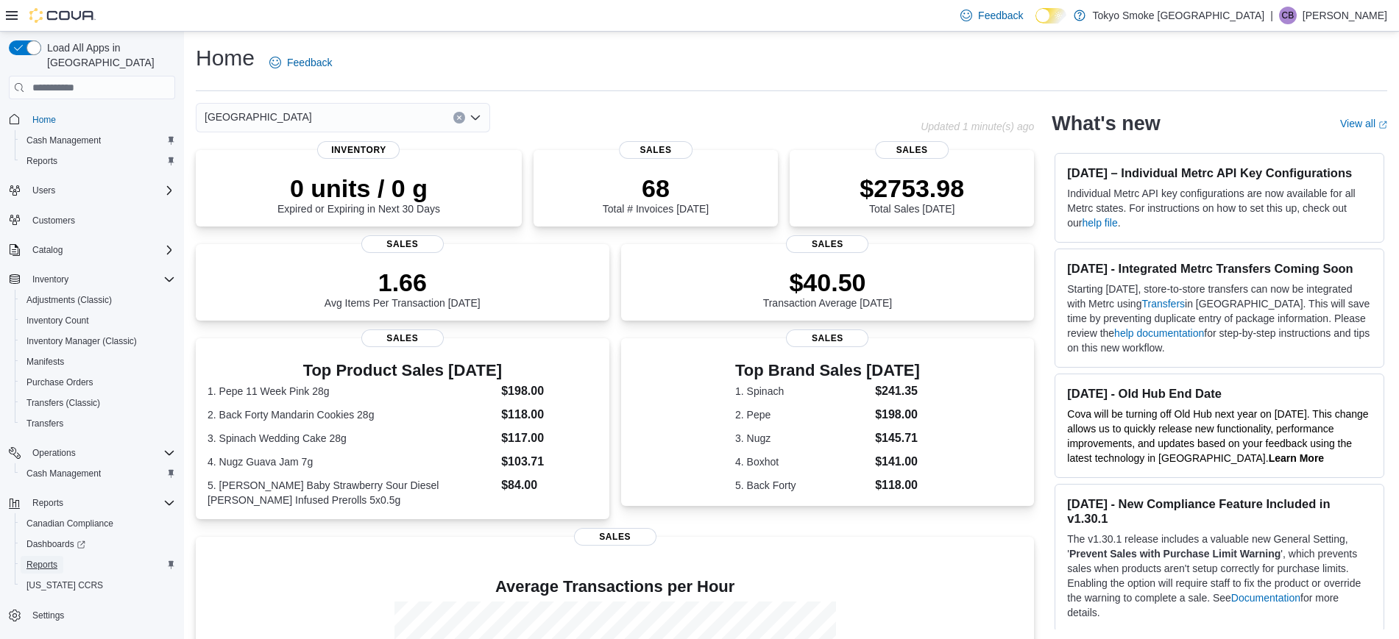
click at [35, 559] on span "Reports" at bounding box center [41, 565] width 31 height 12
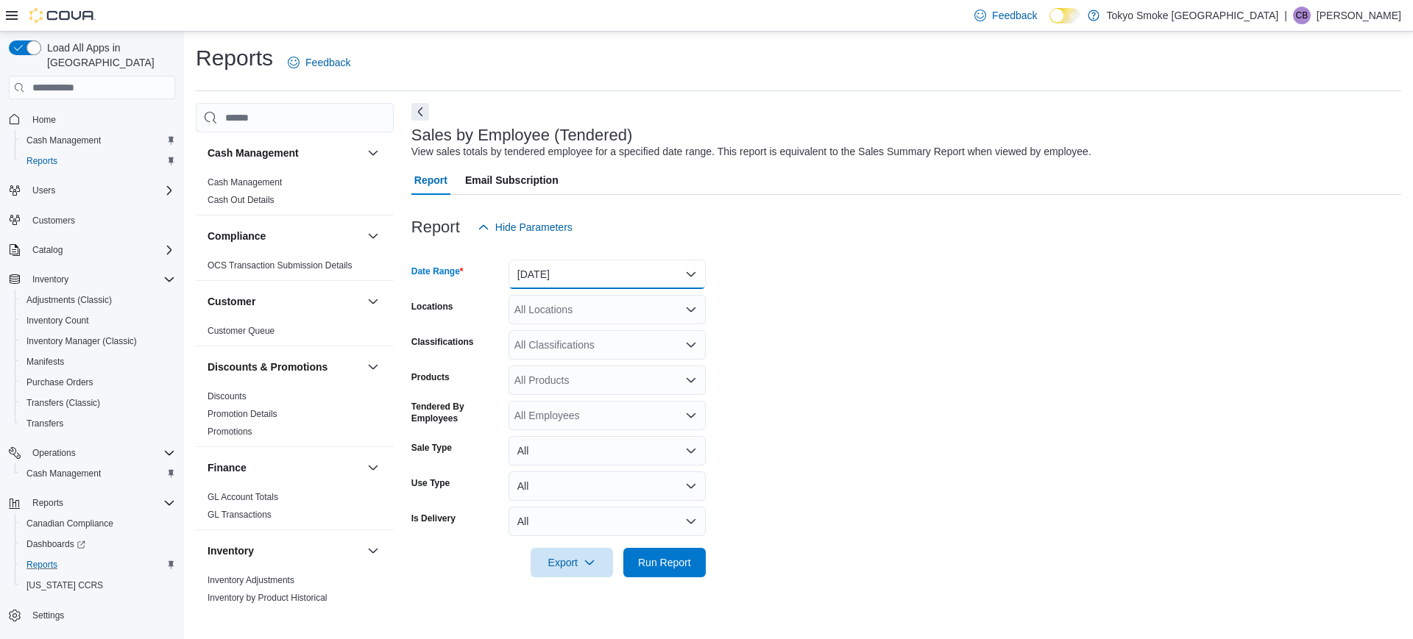
click at [614, 260] on button "[DATE]" at bounding box center [606, 274] width 197 height 29
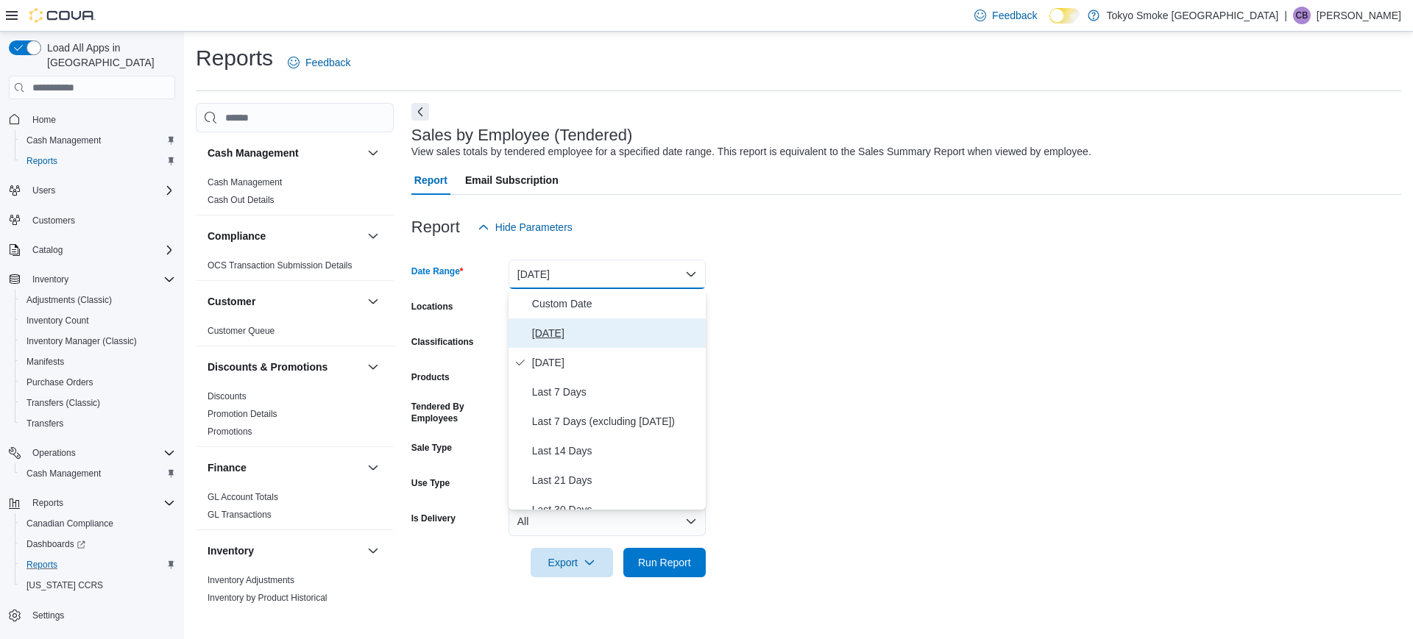
click at [564, 329] on span "[DATE]" at bounding box center [616, 333] width 168 height 18
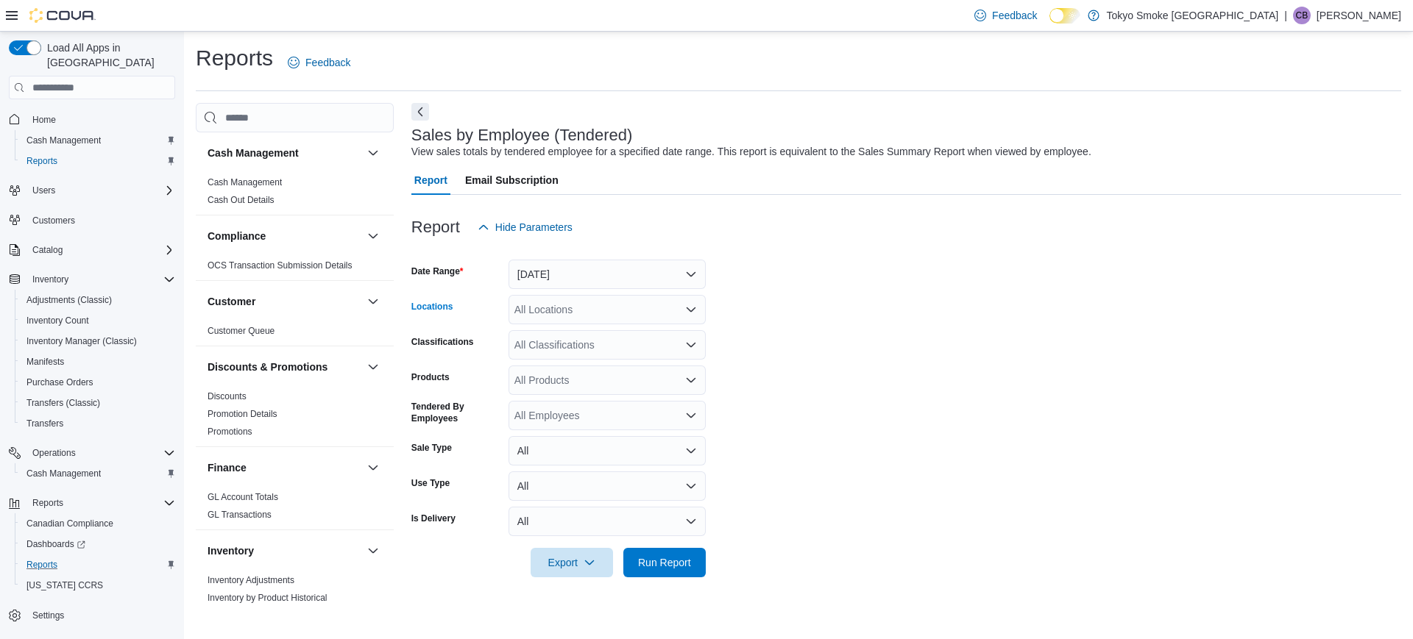
click at [563, 313] on div "All Locations" at bounding box center [606, 309] width 197 height 29
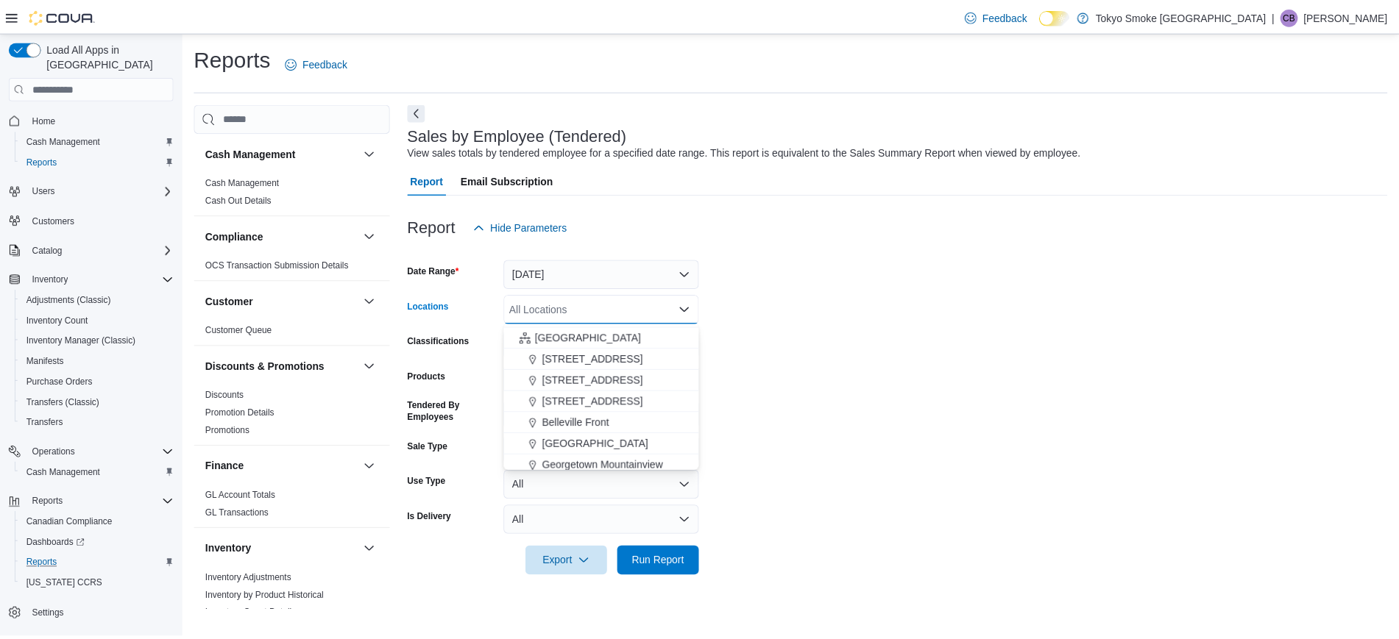
scroll to position [338, 0]
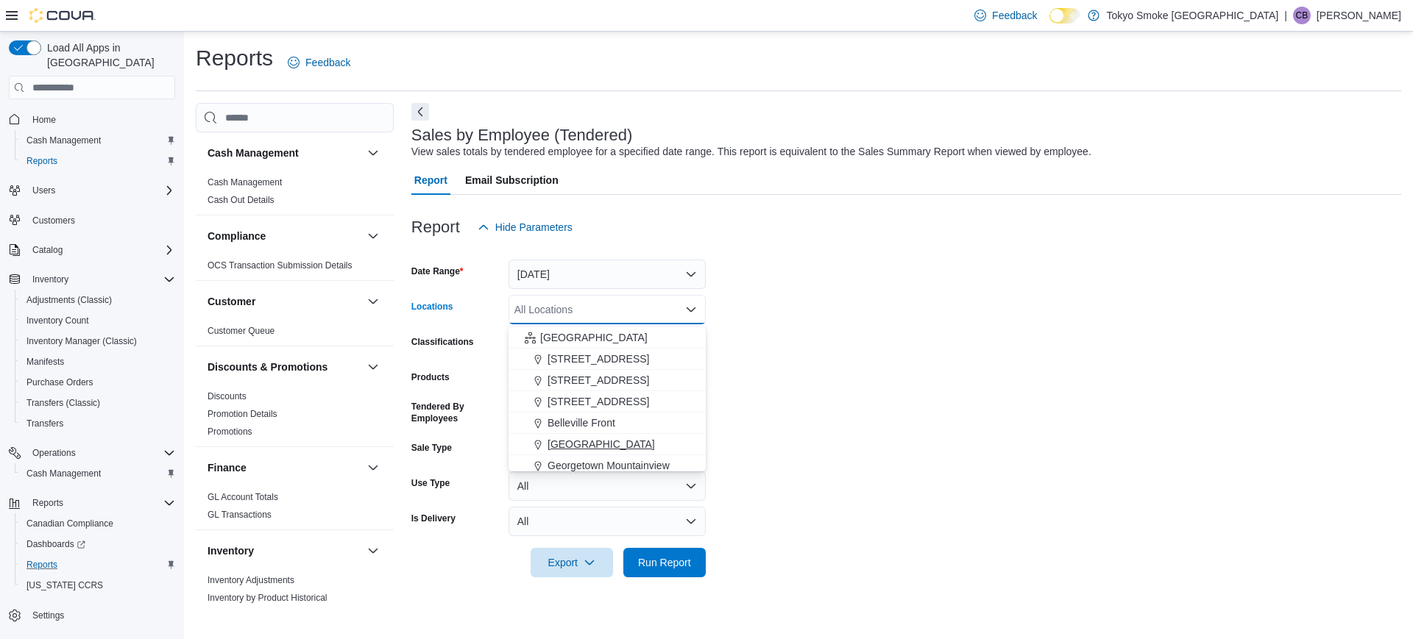
click at [588, 437] on span "[GEOGRAPHIC_DATA]" at bounding box center [600, 444] width 107 height 15
click at [656, 565] on span "Run Report" at bounding box center [664, 562] width 53 height 15
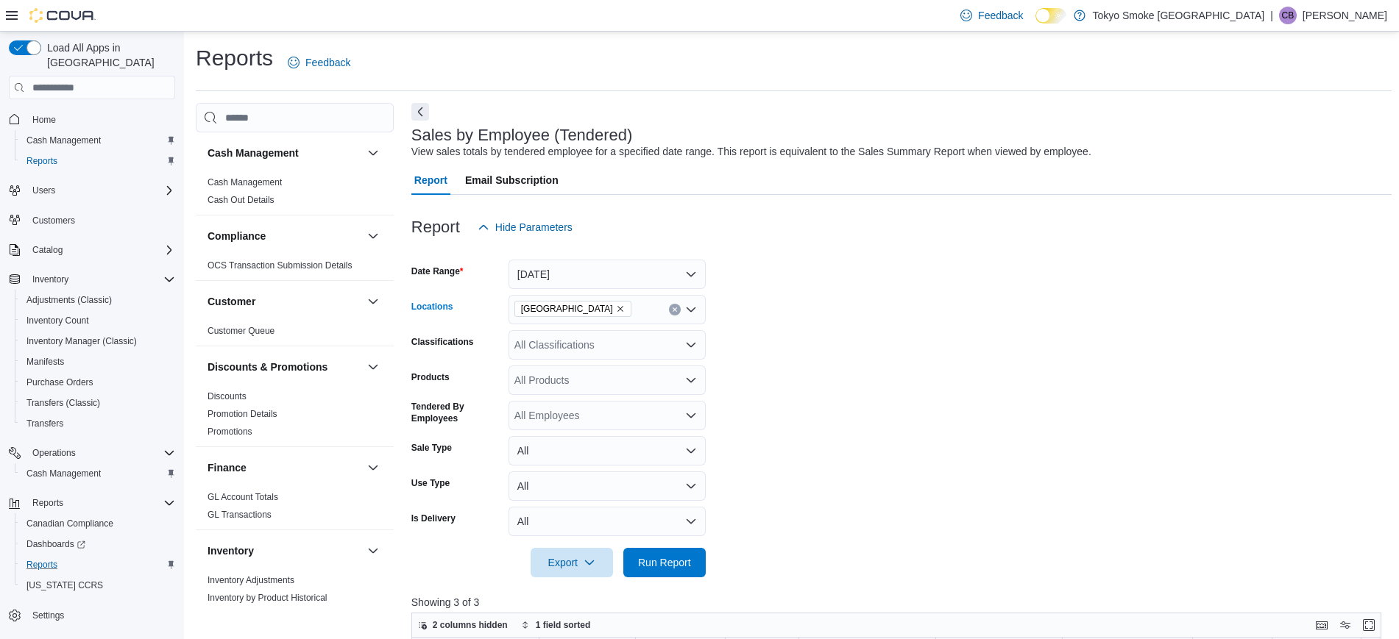
click at [667, 308] on div "[GEOGRAPHIC_DATA]" at bounding box center [606, 309] width 197 height 29
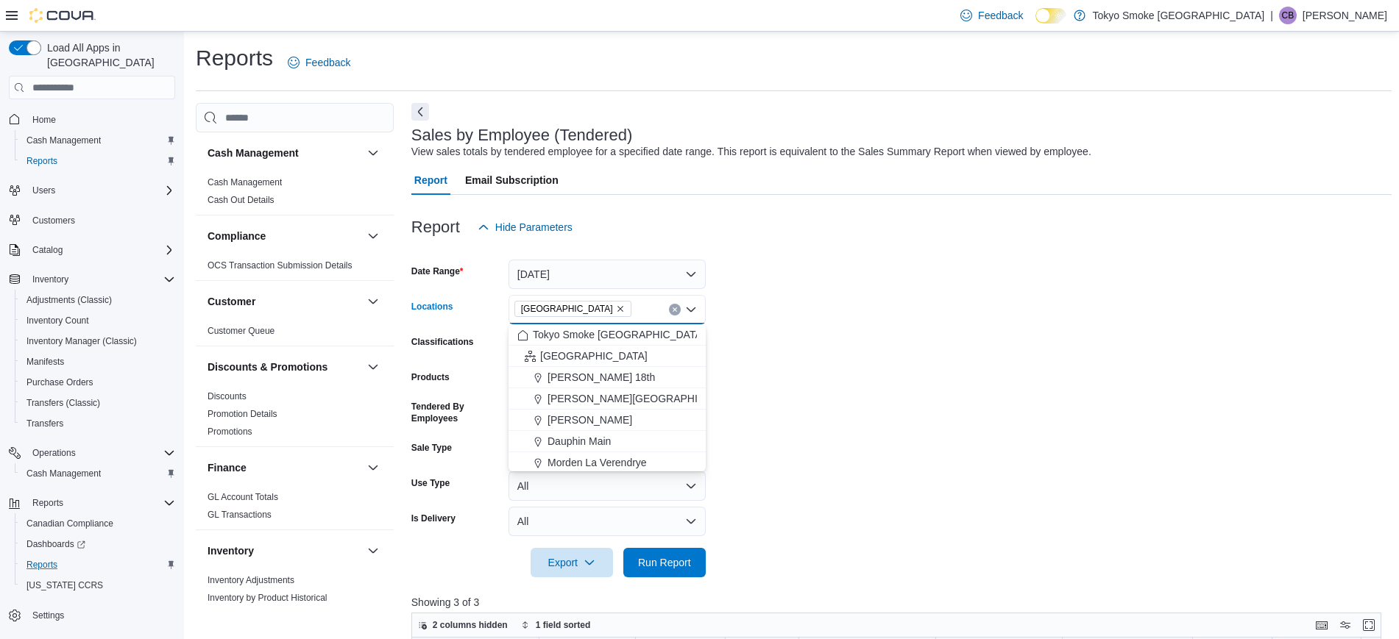
click at [678, 310] on button "Clear input" at bounding box center [675, 310] width 12 height 12
click at [605, 442] on span "[STREET_ADDRESS]" at bounding box center [598, 440] width 102 height 15
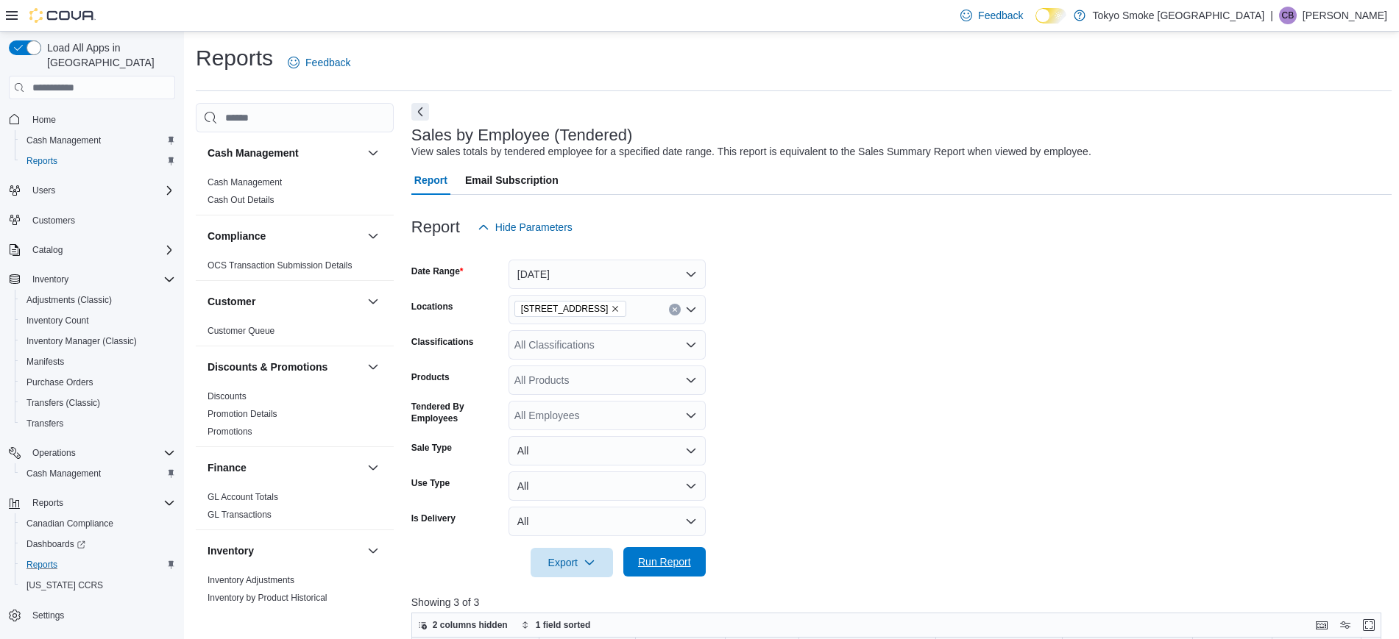
click at [665, 555] on span "Run Report" at bounding box center [664, 561] width 65 height 29
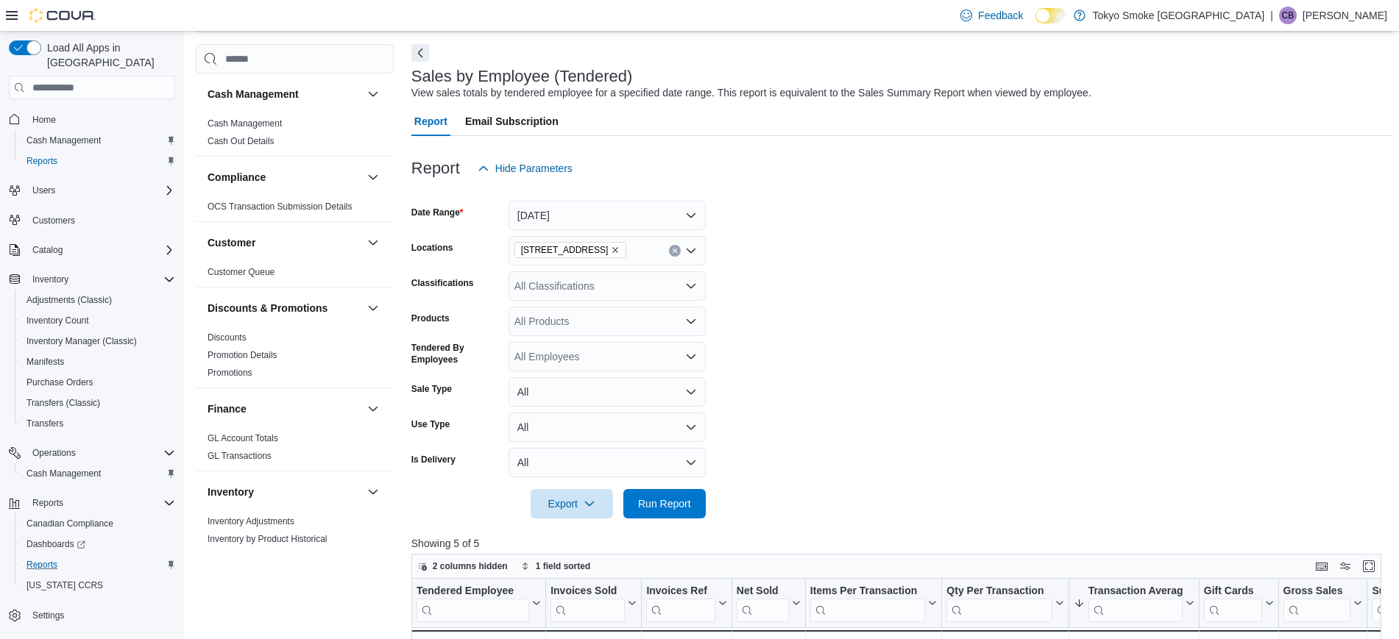
scroll to position [47, 0]
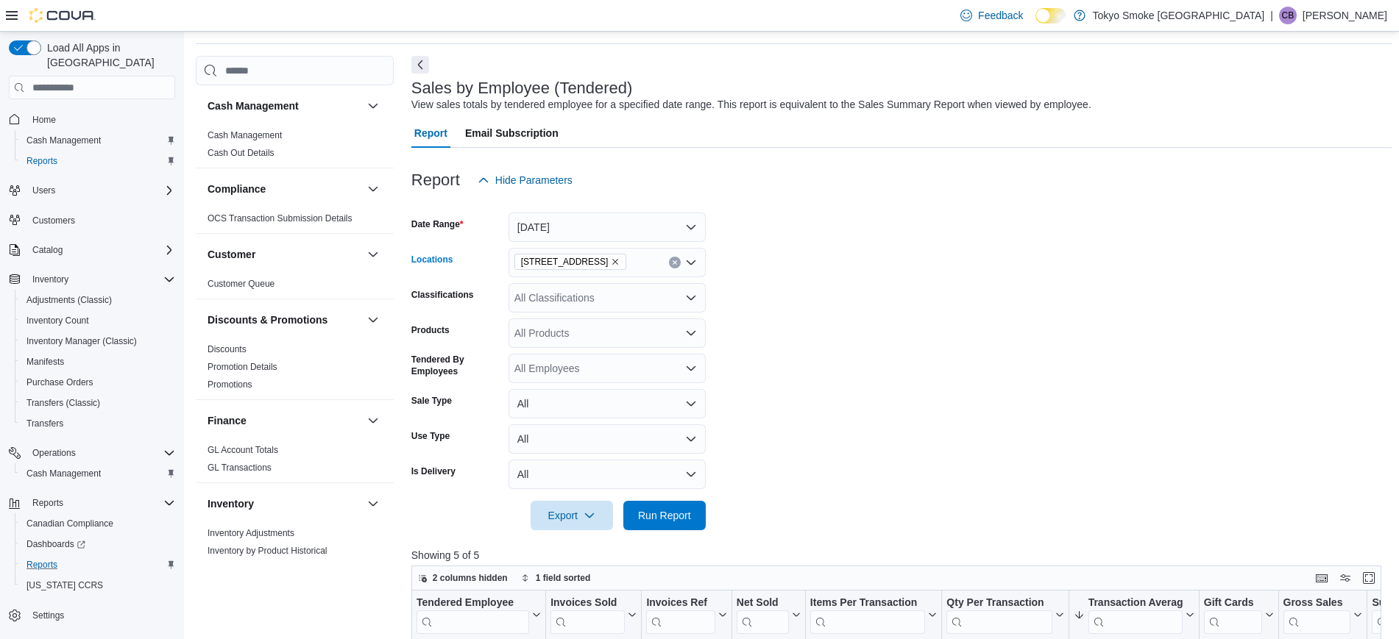
click at [672, 258] on button "Clear input" at bounding box center [675, 263] width 12 height 12
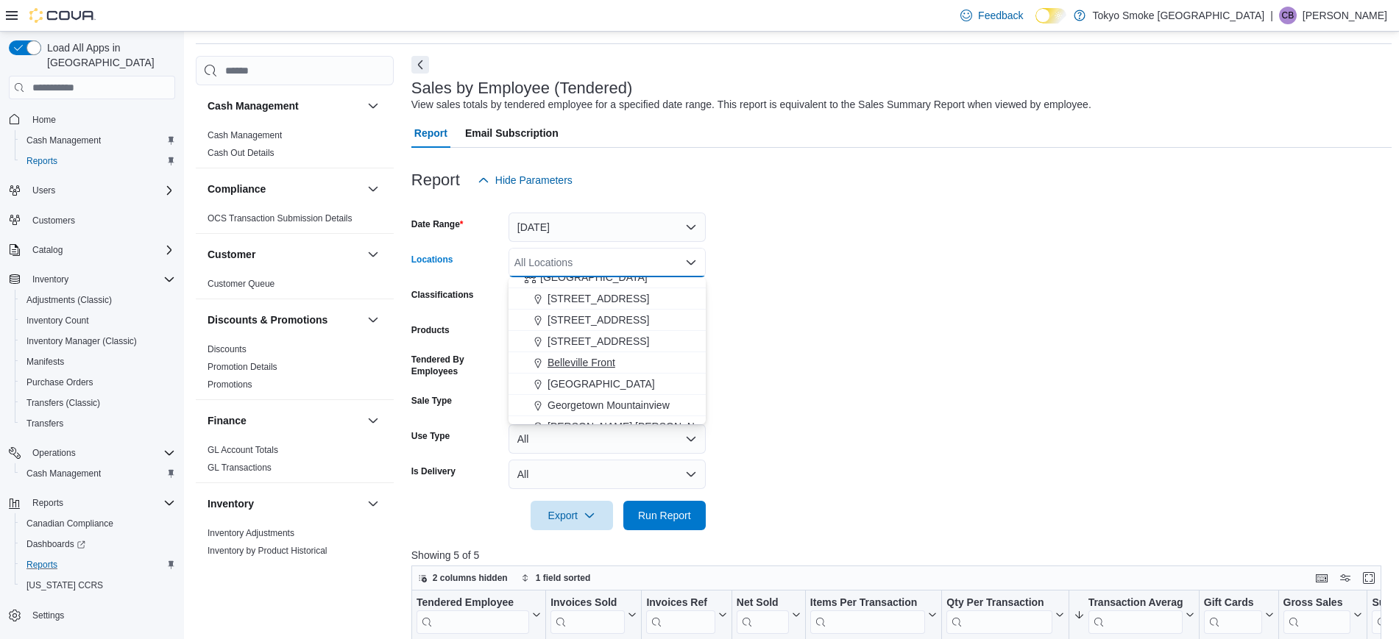
scroll to position [352, 0]
click at [595, 385] on span "[GEOGRAPHIC_DATA]" at bounding box center [600, 383] width 107 height 15
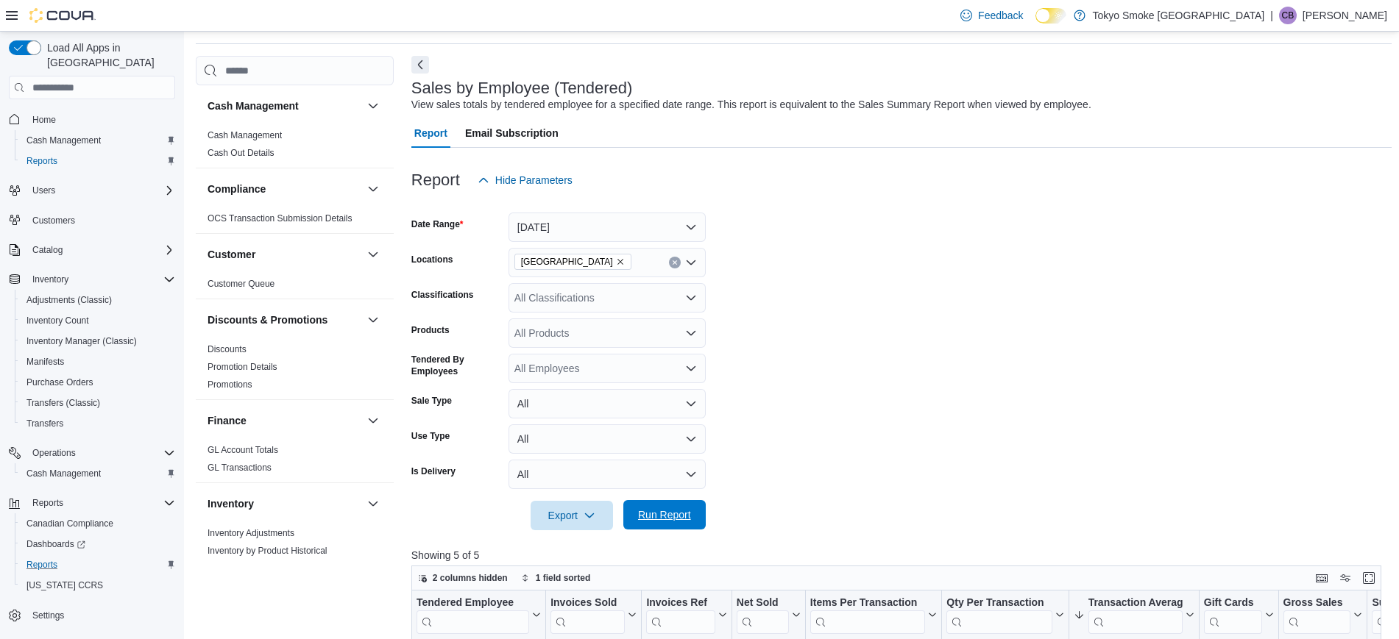
click at [646, 511] on span "Run Report" at bounding box center [664, 515] width 53 height 15
